Goal: Transaction & Acquisition: Purchase product/service

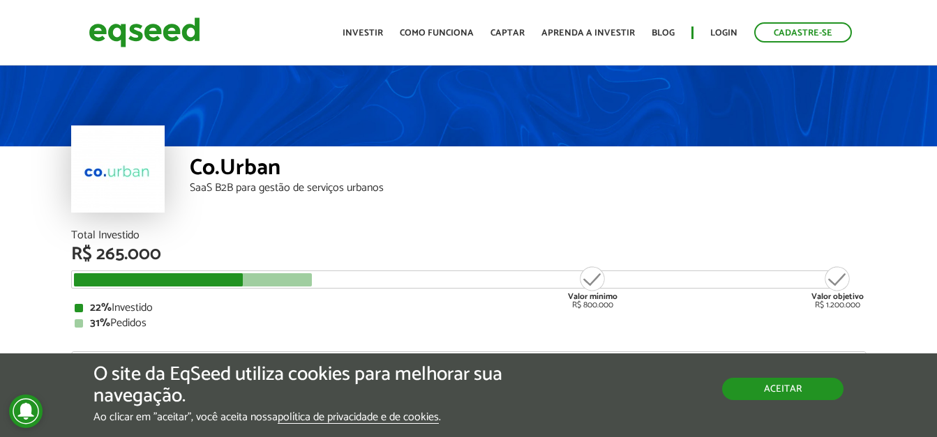
click at [805, 392] on button "Aceitar" at bounding box center [782, 389] width 121 height 22
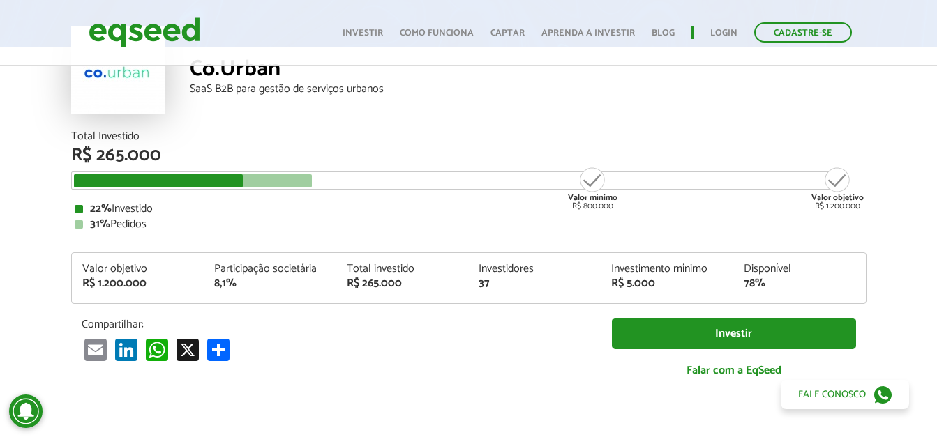
scroll to position [112, 0]
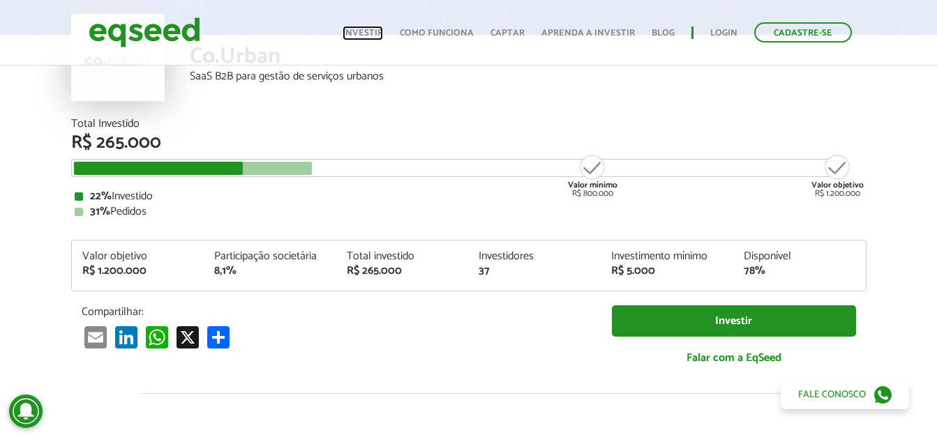
click at [365, 34] on link "Investir" at bounding box center [362, 33] width 40 height 9
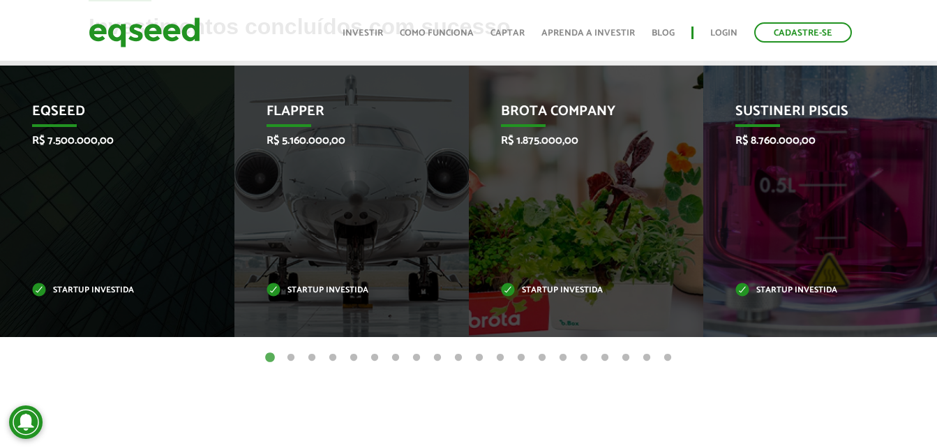
scroll to position [623, 0]
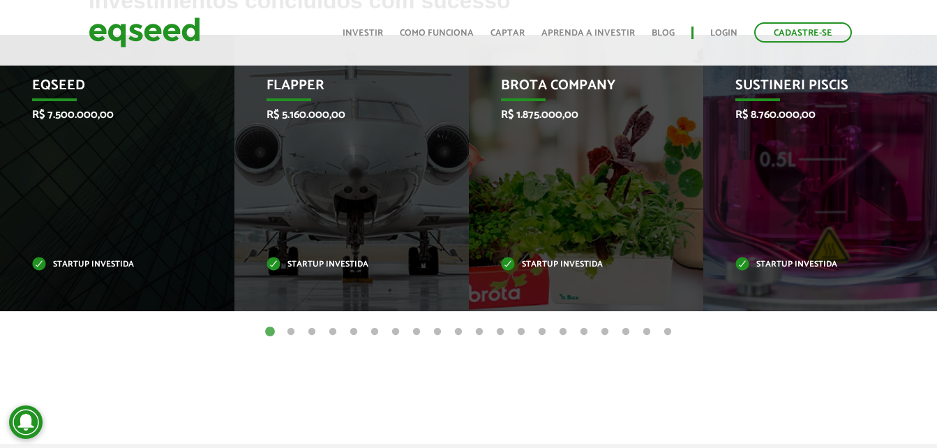
click at [293, 331] on button "2" at bounding box center [291, 332] width 14 height 14
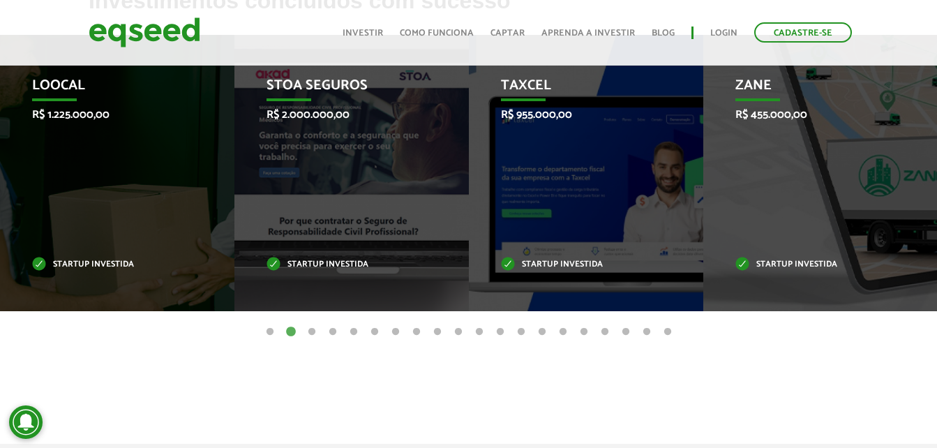
click at [311, 330] on button "3" at bounding box center [312, 332] width 14 height 14
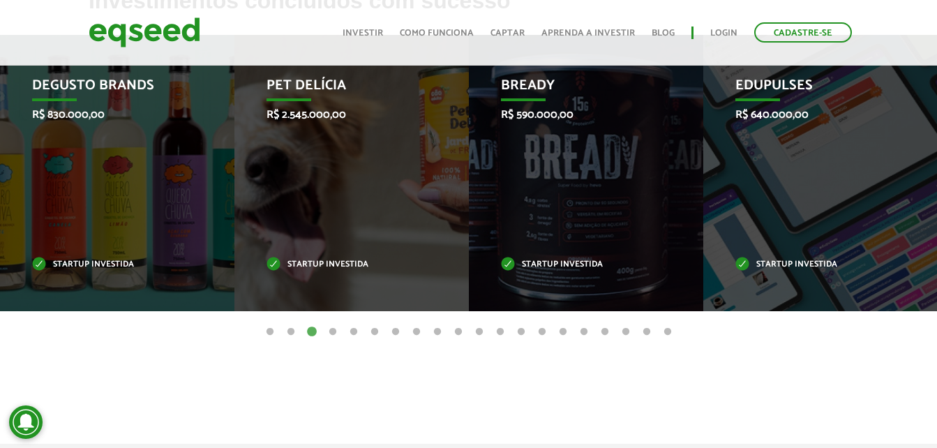
click at [333, 331] on button "4" at bounding box center [333, 332] width 14 height 14
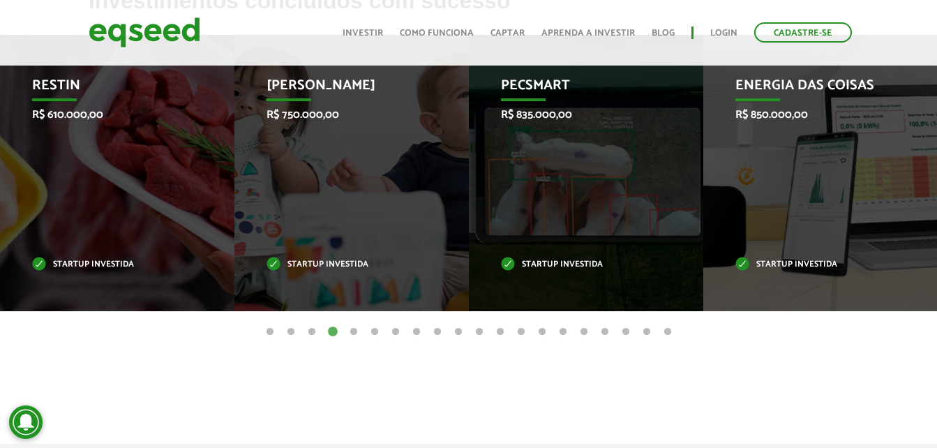
click at [358, 329] on button "5" at bounding box center [354, 332] width 14 height 14
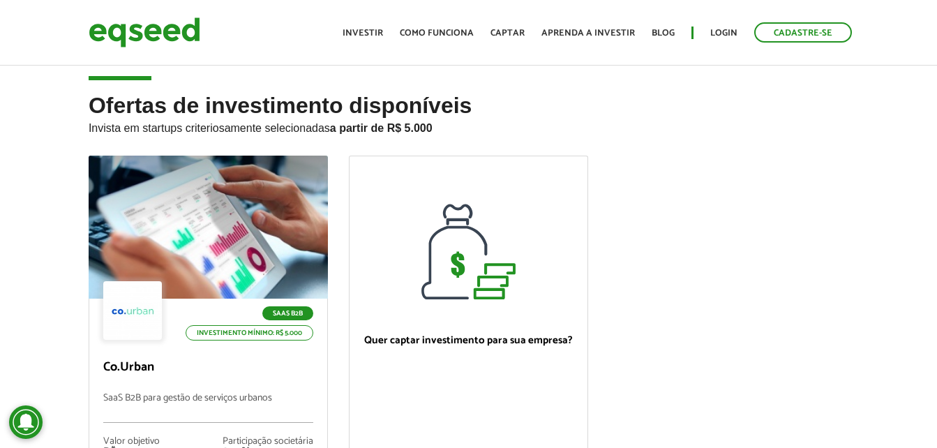
scroll to position [0, 0]
